Goal: Task Accomplishment & Management: Manage account settings

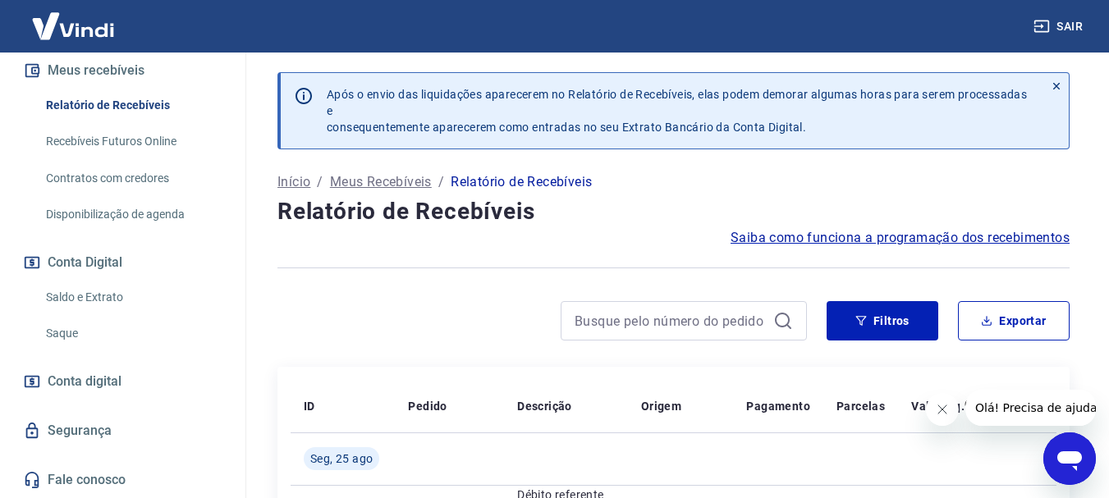
scroll to position [376, 0]
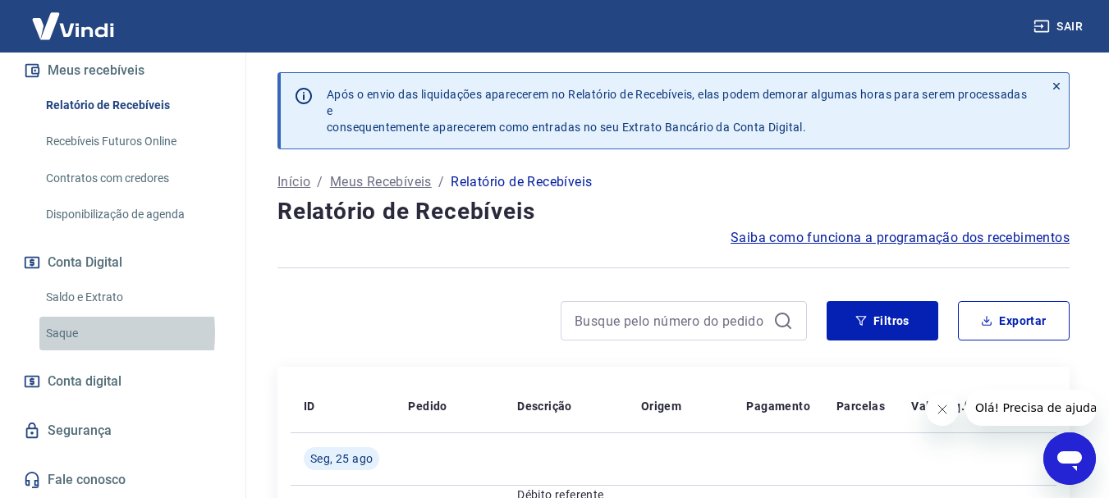
click at [61, 333] on link "Saque" at bounding box center [132, 334] width 186 height 34
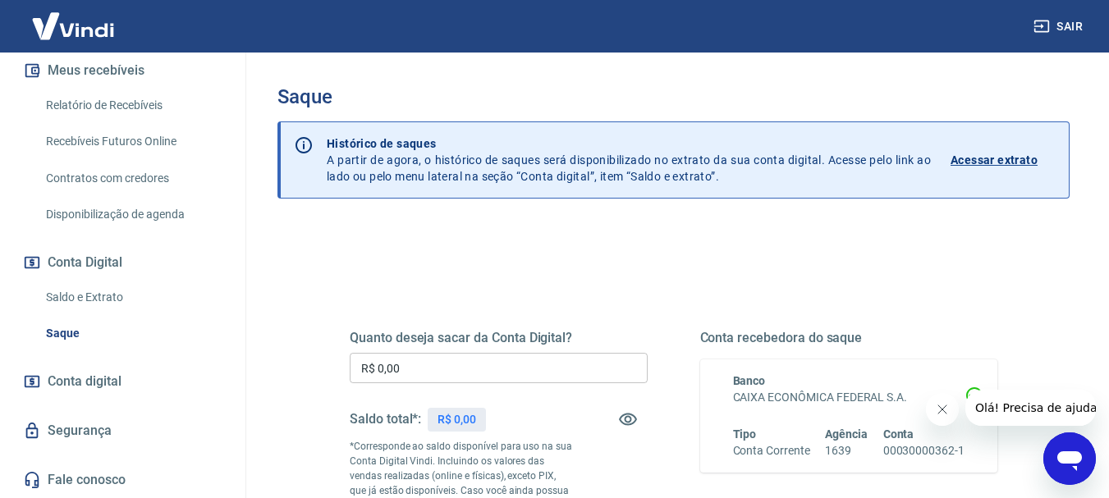
click at [480, 420] on div "R$ 0,00" at bounding box center [457, 420] width 58 height 24
click at [475, 421] on p "R$ 0,00" at bounding box center [457, 419] width 39 height 17
click at [630, 420] on icon "button" at bounding box center [628, 420] width 18 height 12
click at [629, 420] on icon "button" at bounding box center [628, 420] width 20 height 20
click at [984, 154] on p "Acessar extrato" at bounding box center [994, 160] width 87 height 16
